Goal: Information Seeking & Learning: Learn about a topic

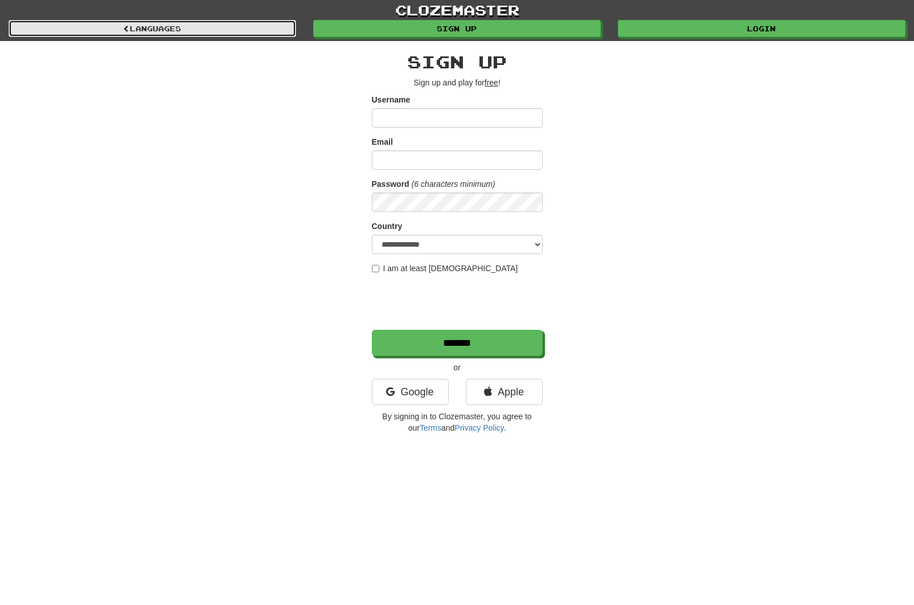
click at [234, 30] on link "Languages" at bounding box center [153, 28] width 288 height 17
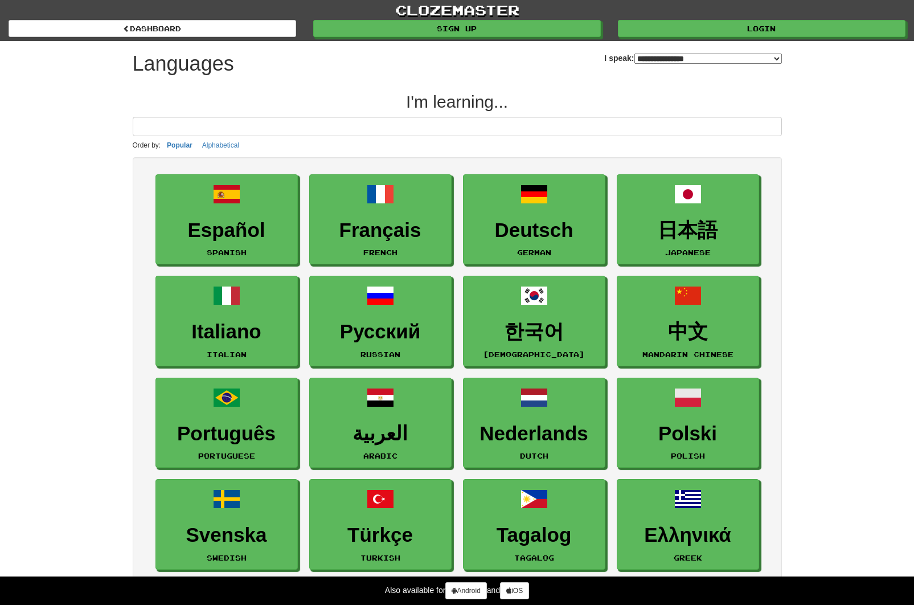
select select "*******"
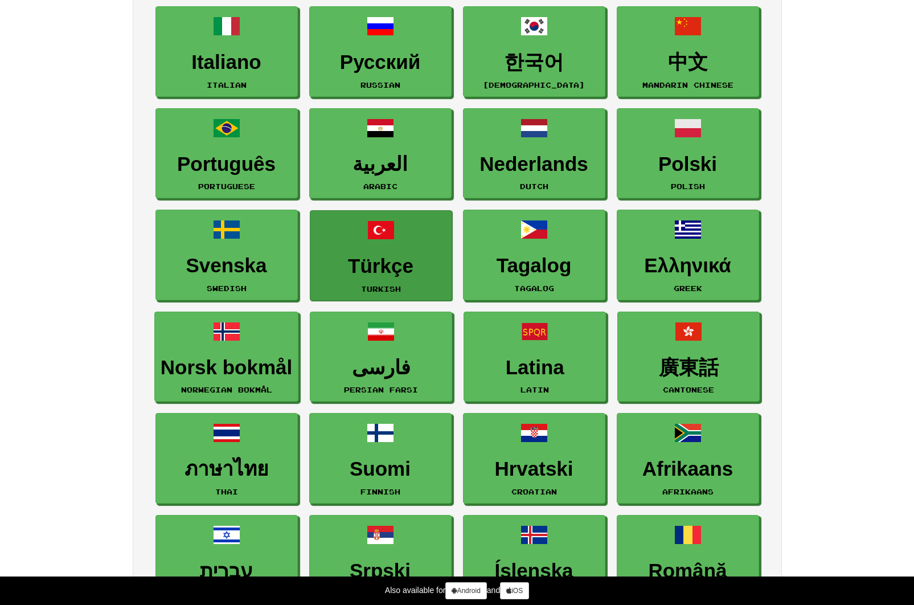
scroll to position [285, 0]
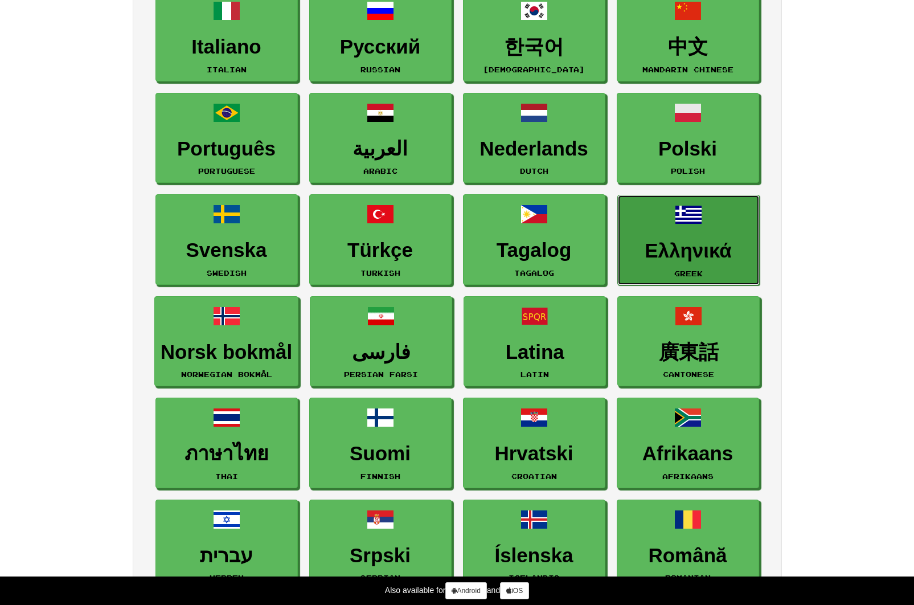
click at [696, 251] on h3 "Ελληνικά" at bounding box center [689, 251] width 130 height 22
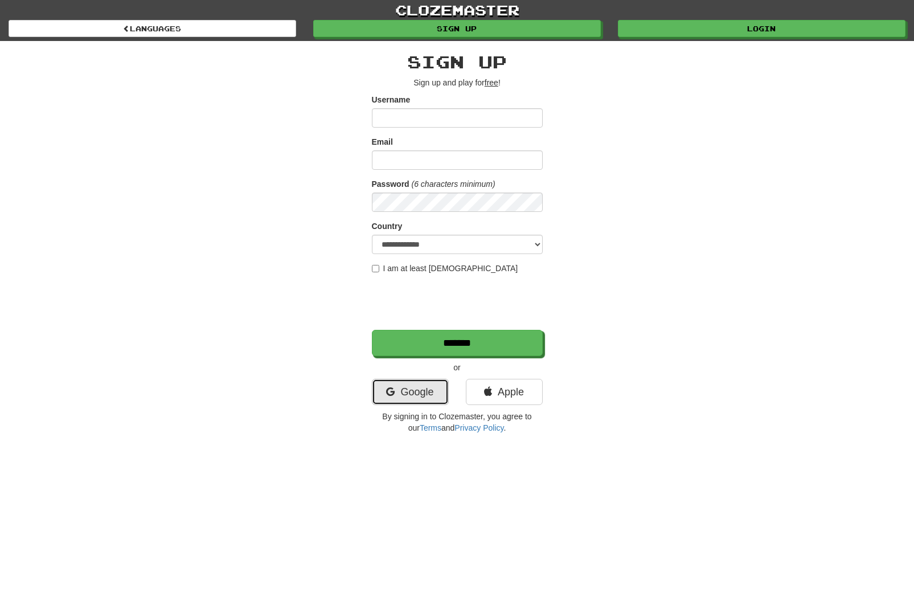
click at [444, 398] on link "Google" at bounding box center [410, 392] width 77 height 26
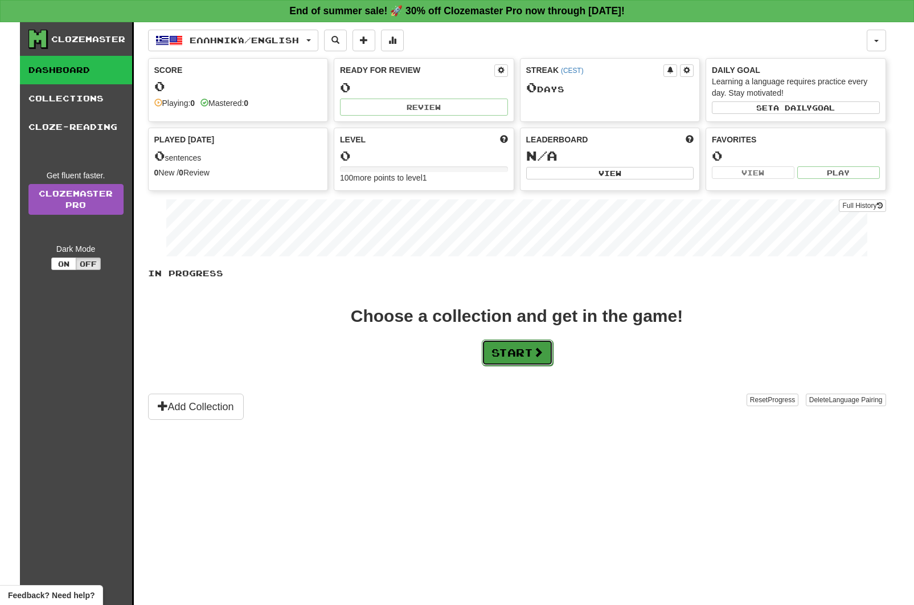
click at [529, 354] on button "Start" at bounding box center [517, 352] width 71 height 26
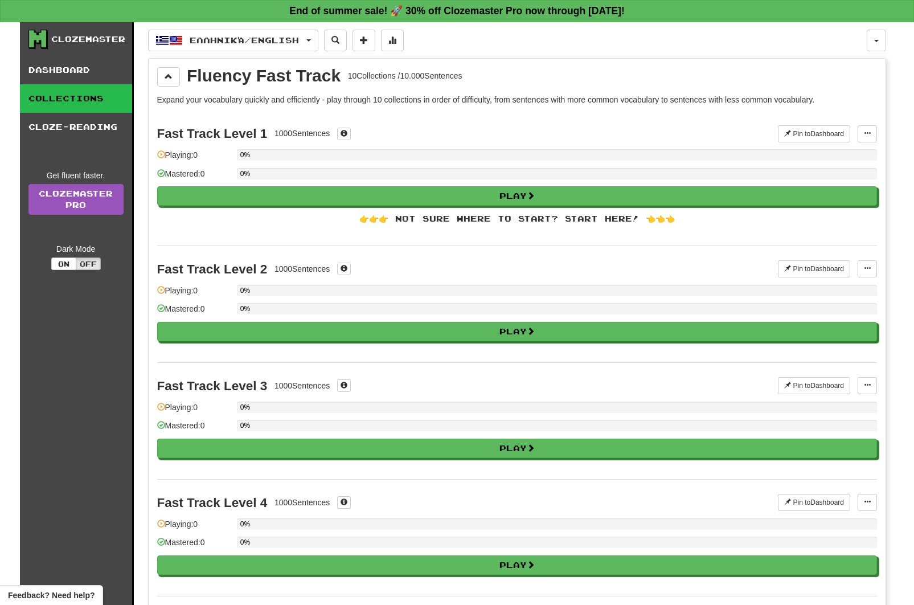
click at [662, 223] on div "👉👉👉 Not sure where to start? Start here! 👈👈👈" at bounding box center [517, 218] width 720 height 11
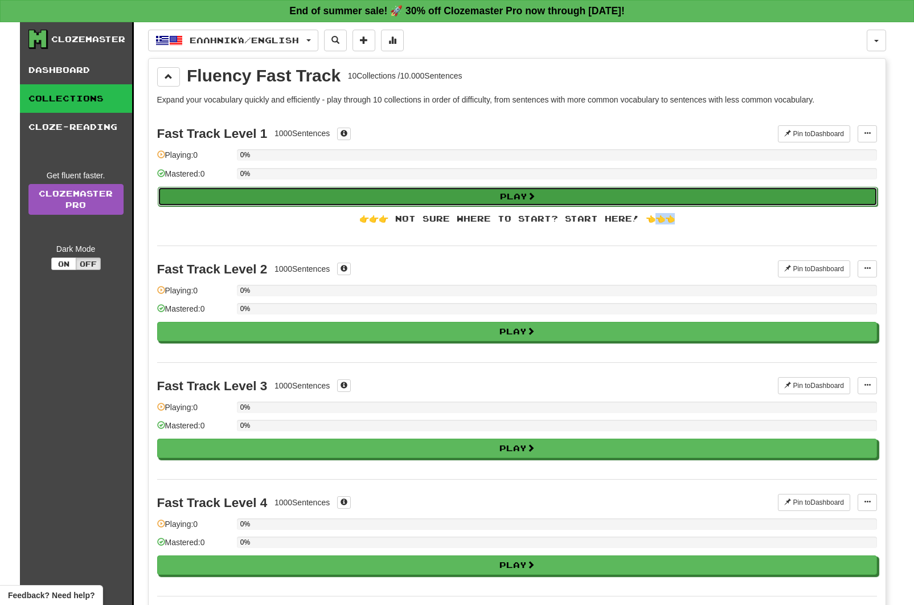
click at [474, 194] on button "Play" at bounding box center [518, 196] width 720 height 19
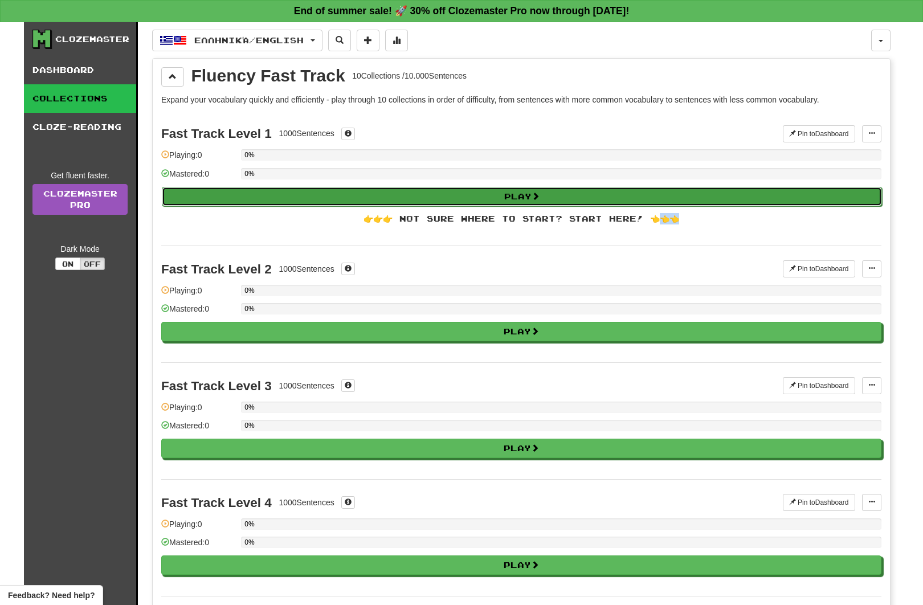
select select "**"
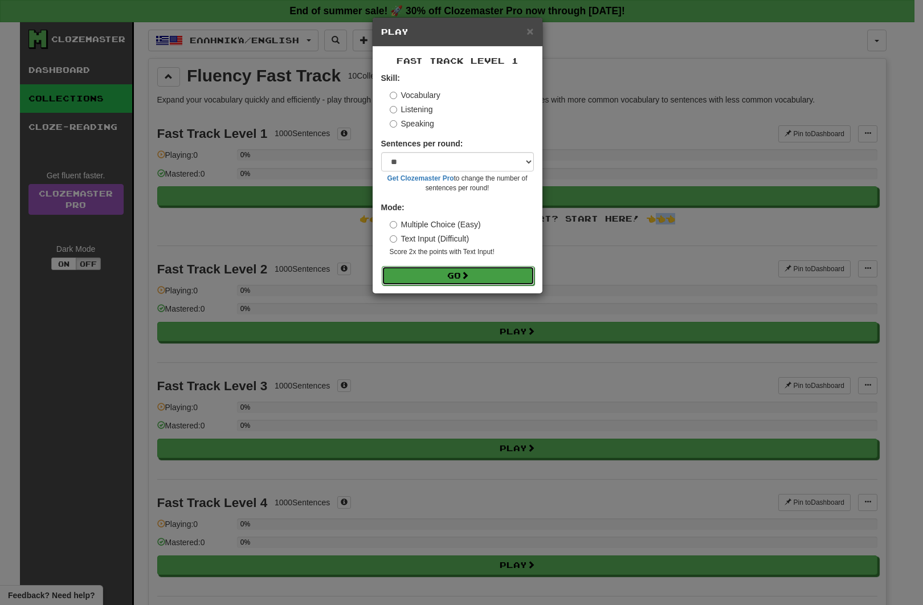
click at [450, 277] on button "Go" at bounding box center [458, 275] width 153 height 19
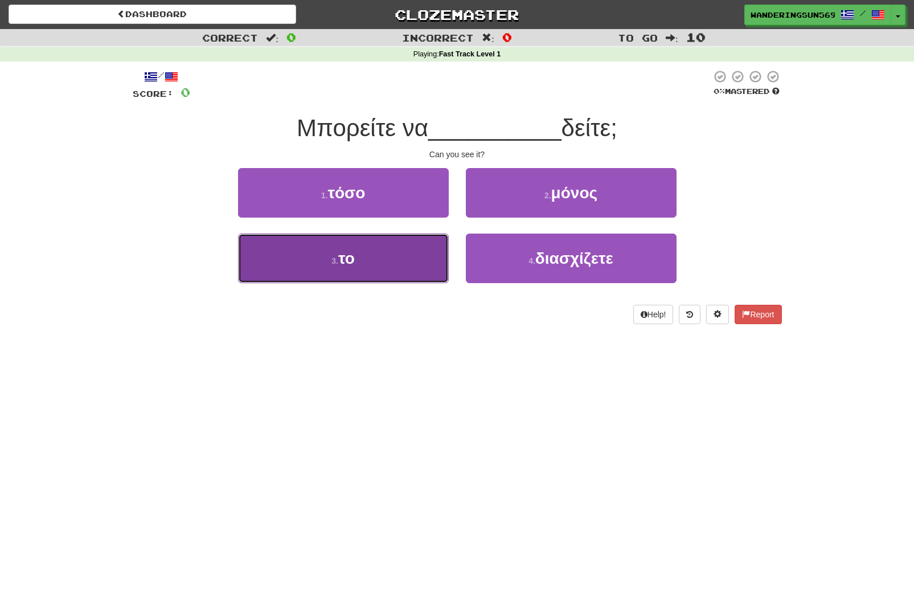
click at [407, 249] on button "3 . το" at bounding box center [343, 259] width 211 height 50
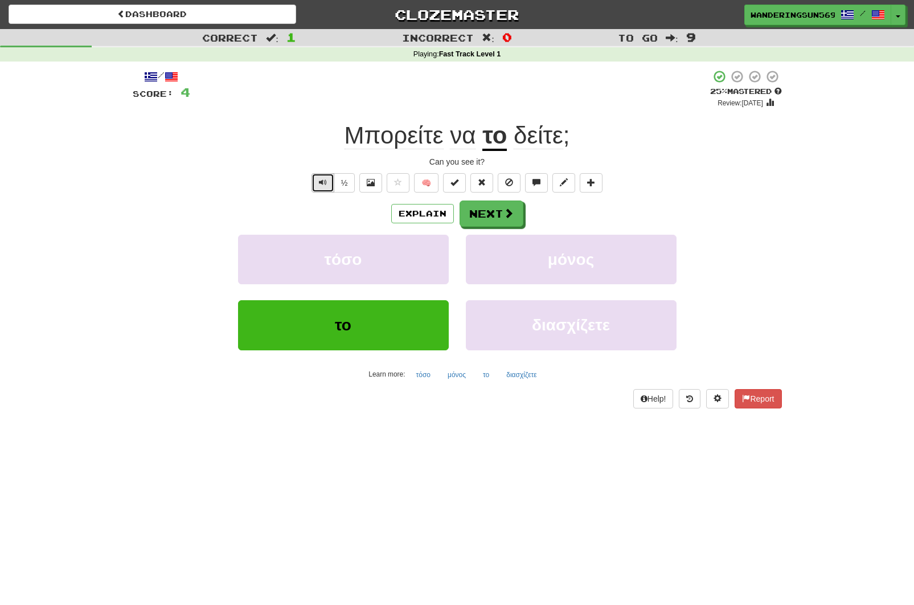
click at [322, 182] on span "Text-to-speech controls" at bounding box center [323, 182] width 8 height 8
click at [344, 182] on button "½" at bounding box center [345, 182] width 22 height 19
click at [427, 209] on button "Explain" at bounding box center [422, 213] width 63 height 19
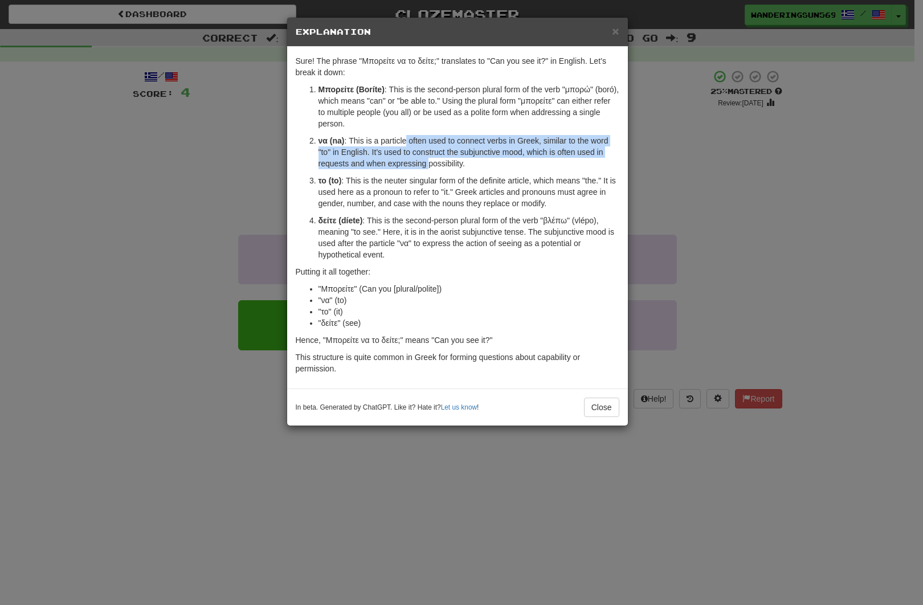
drag, startPoint x: 406, startPoint y: 140, endPoint x: 429, endPoint y: 158, distance: 29.6
click at [429, 158] on p "να (na) : This is a particle often used to connect verbs in Greek, similar to t…" at bounding box center [468, 152] width 301 height 34
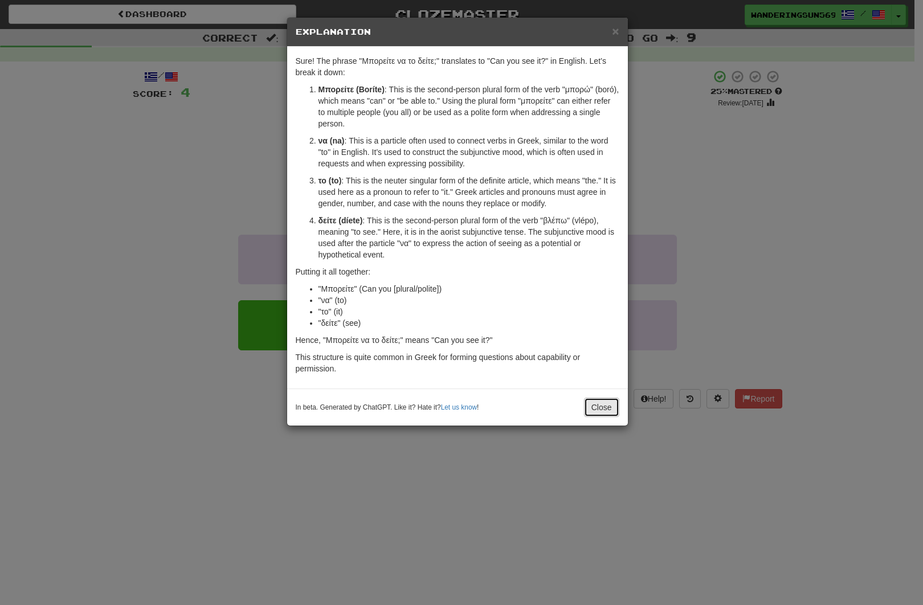
click at [603, 405] on button "Close" at bounding box center [601, 407] width 35 height 19
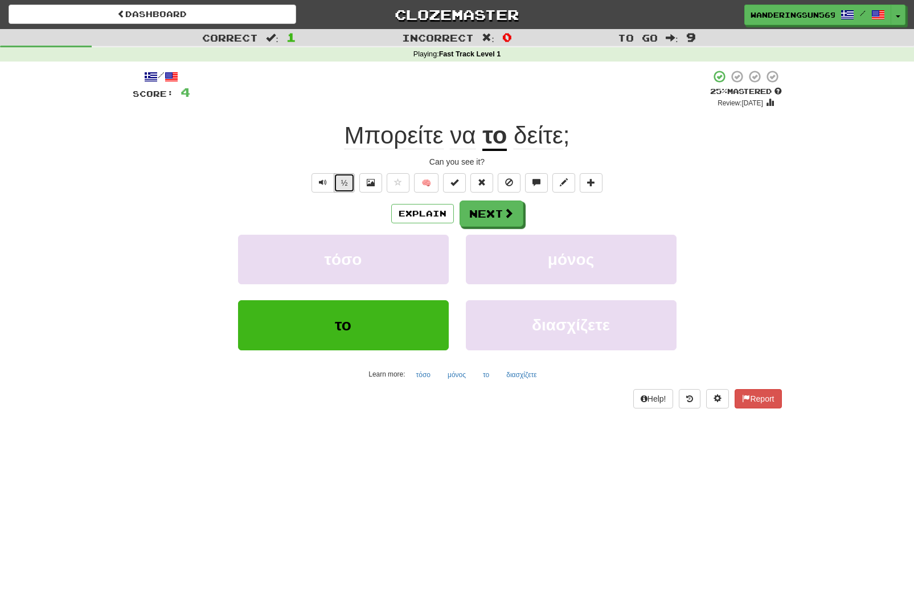
click at [351, 185] on button "½" at bounding box center [345, 182] width 22 height 19
click at [478, 222] on button "Next" at bounding box center [492, 214] width 64 height 26
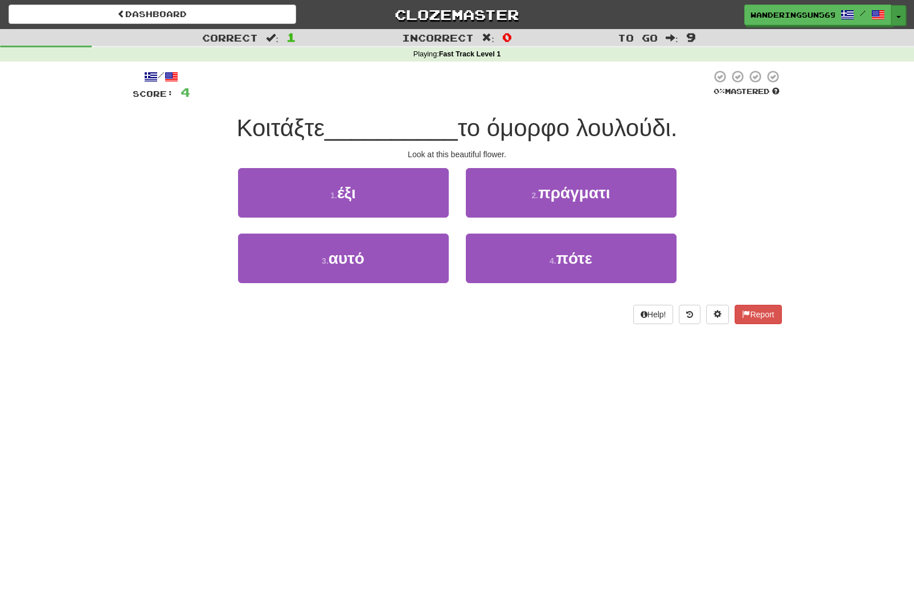
click at [900, 14] on button "Toggle Dropdown" at bounding box center [898, 15] width 15 height 21
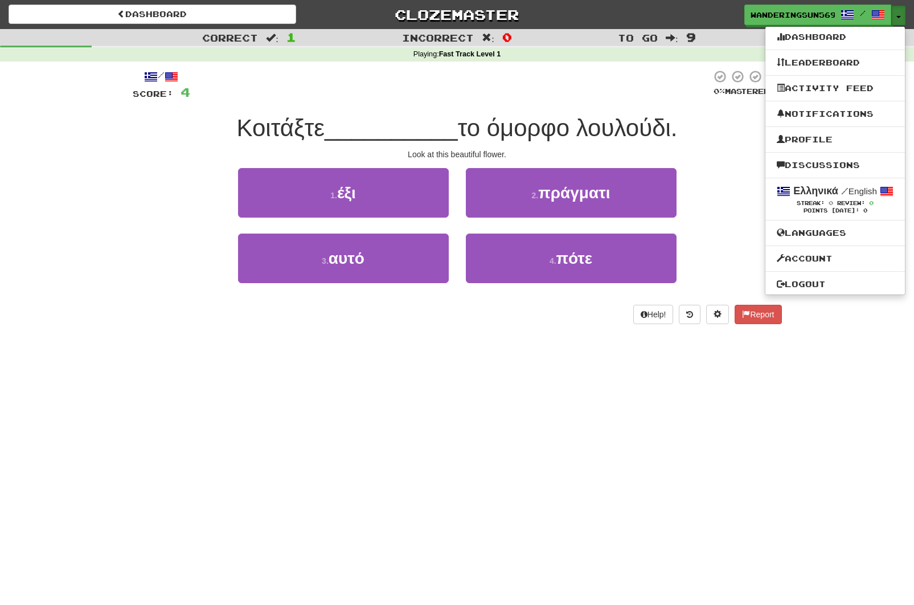
click at [900, 14] on button "Toggle Dropdown" at bounding box center [898, 15] width 15 height 21
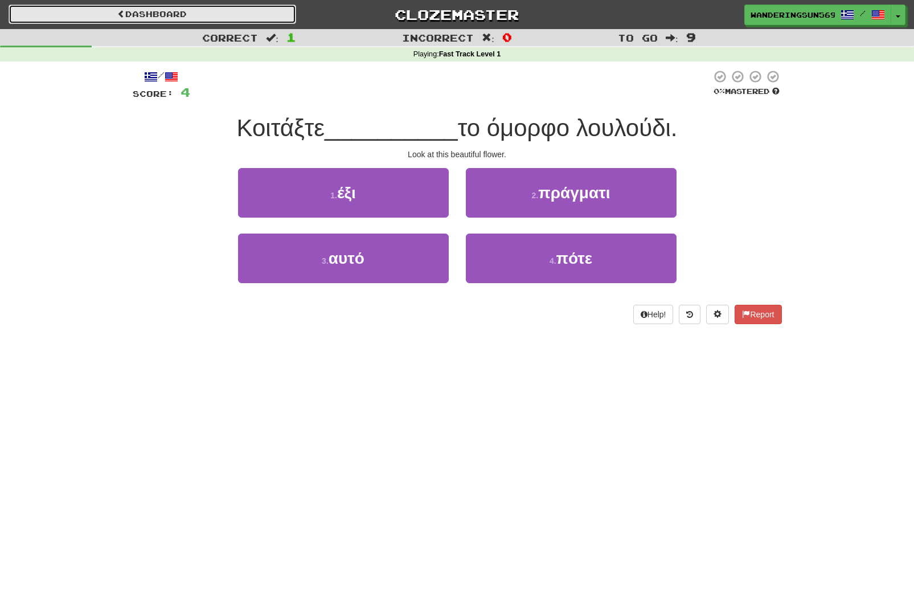
click at [149, 10] on link "Dashboard" at bounding box center [153, 14] width 288 height 19
